Goal: Find specific fact: Find specific fact

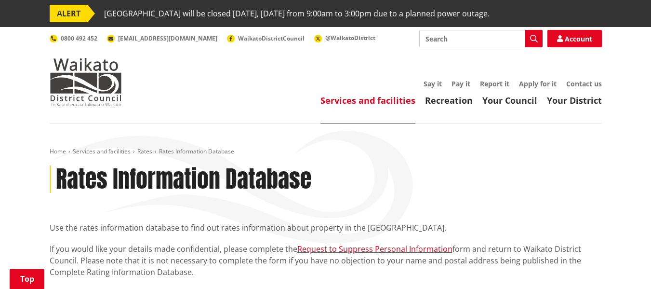
scroll to position [289, 0]
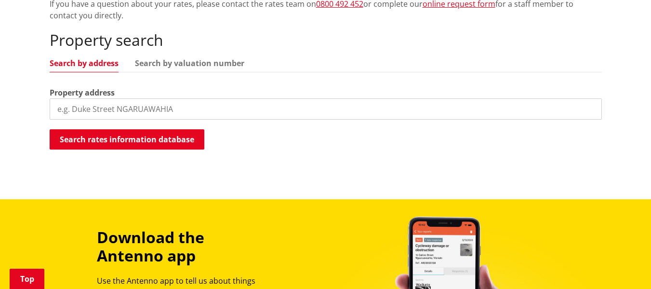
click at [89, 107] on input "search" at bounding box center [326, 108] width 552 height 21
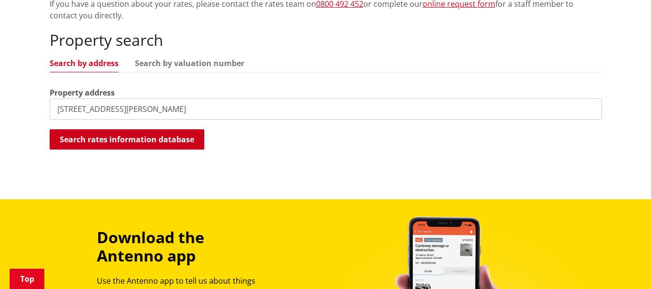
type input "38 Rosser Street"
click at [130, 139] on button "Search rates information database" at bounding box center [127, 139] width 155 height 20
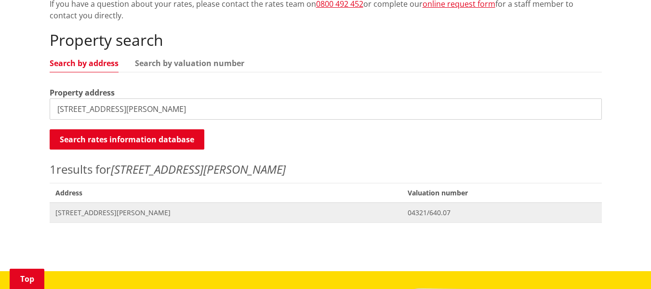
click at [111, 208] on span "[STREET_ADDRESS][PERSON_NAME]" at bounding box center [225, 213] width 341 height 10
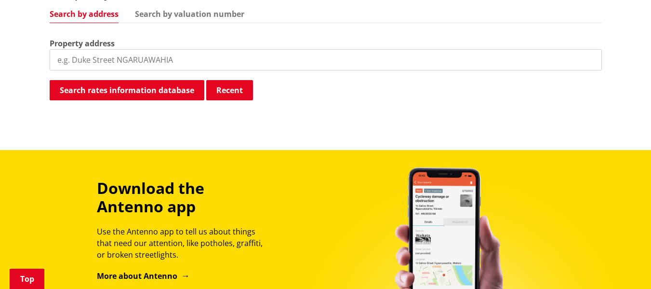
scroll to position [241, 0]
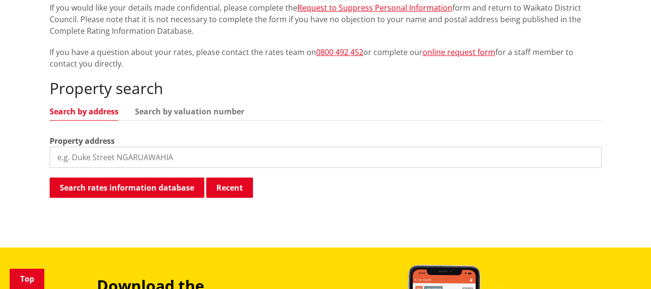
click at [92, 150] on input "search" at bounding box center [326, 157] width 552 height 21
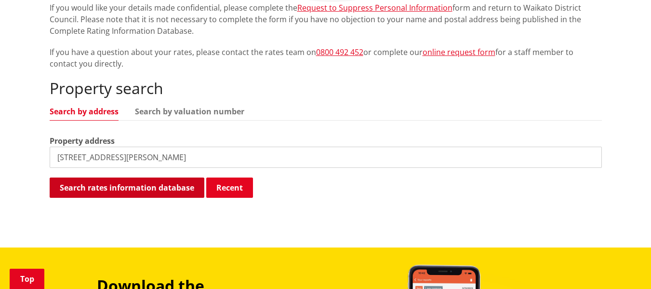
type input "42 rosser Street"
click at [168, 186] on button "Search rates information database" at bounding box center [127, 187] width 155 height 20
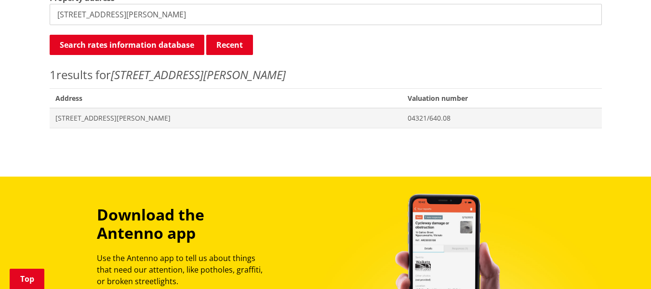
scroll to position [386, 0]
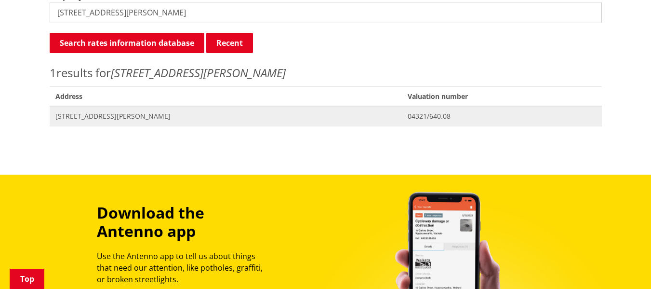
click at [98, 112] on span "[STREET_ADDRESS][PERSON_NAME]" at bounding box center [225, 116] width 341 height 10
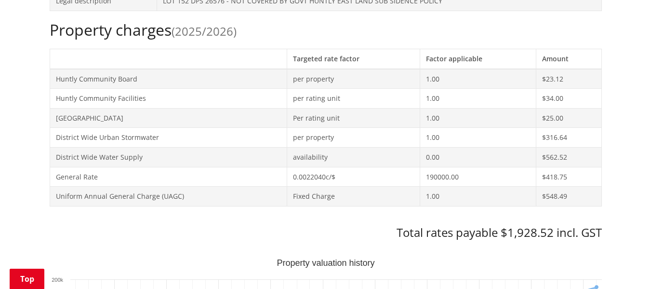
scroll to position [337, 0]
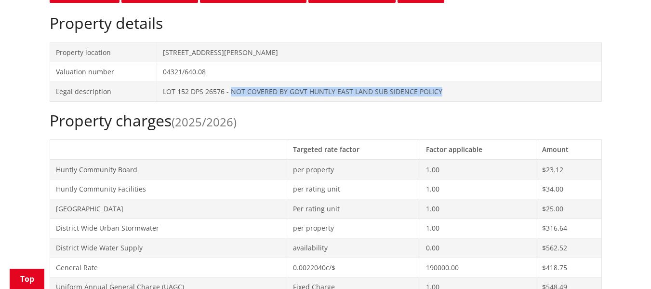
drag, startPoint x: 230, startPoint y: 90, endPoint x: 443, endPoint y: 81, distance: 212.3
click at [443, 81] on td "LOT 152 DPS 26576 - NOT COVERED BY GOVT HUNTLY EAST LAND SUB SIDENCE POLICY" at bounding box center [379, 91] width 444 height 20
copy td "NOT COVERED BY GOVT HUNTLY EAST LAND SUB SIDENCE POLICY"
